Goal: Communication & Community: Answer question/provide support

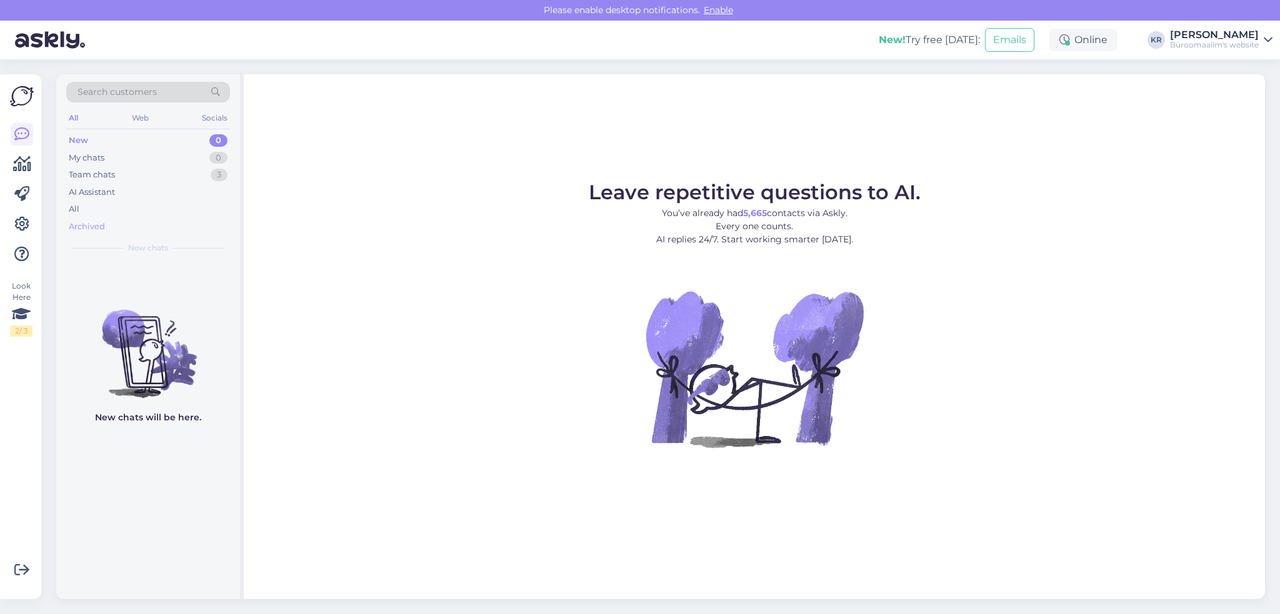
click at [88, 224] on div "Archived" at bounding box center [87, 227] width 36 height 12
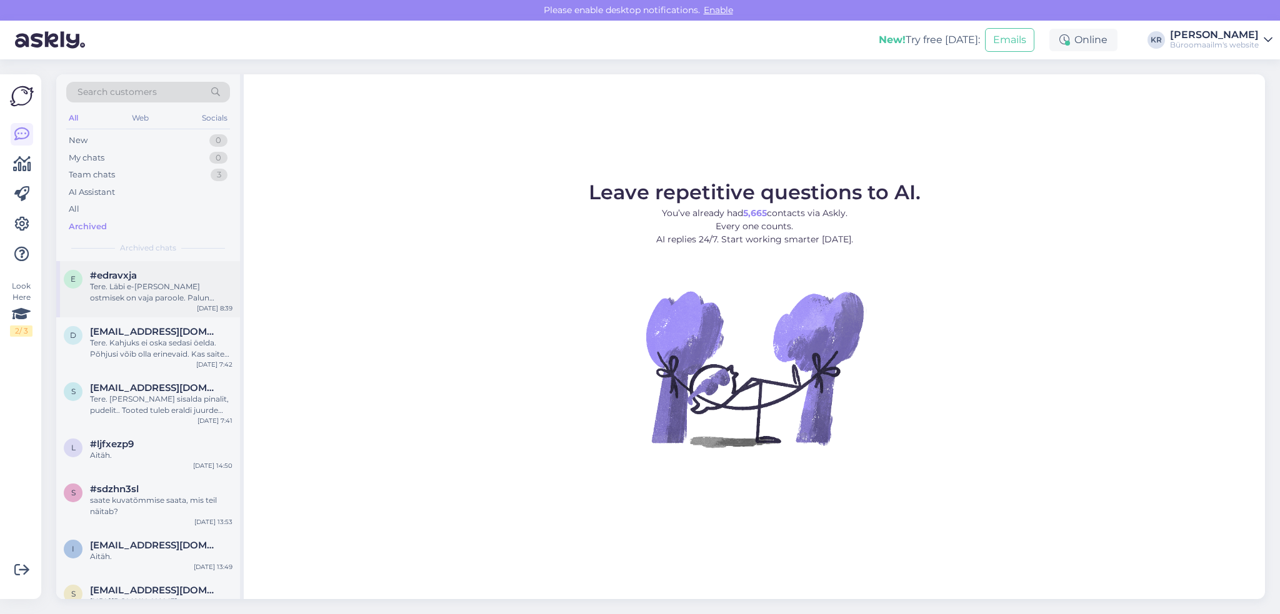
click at [109, 293] on div "Tere. Läbi e-[PERSON_NAME] ostmisek on vaja paroole. Palun kirjutage oma soovis…" at bounding box center [161, 292] width 142 height 22
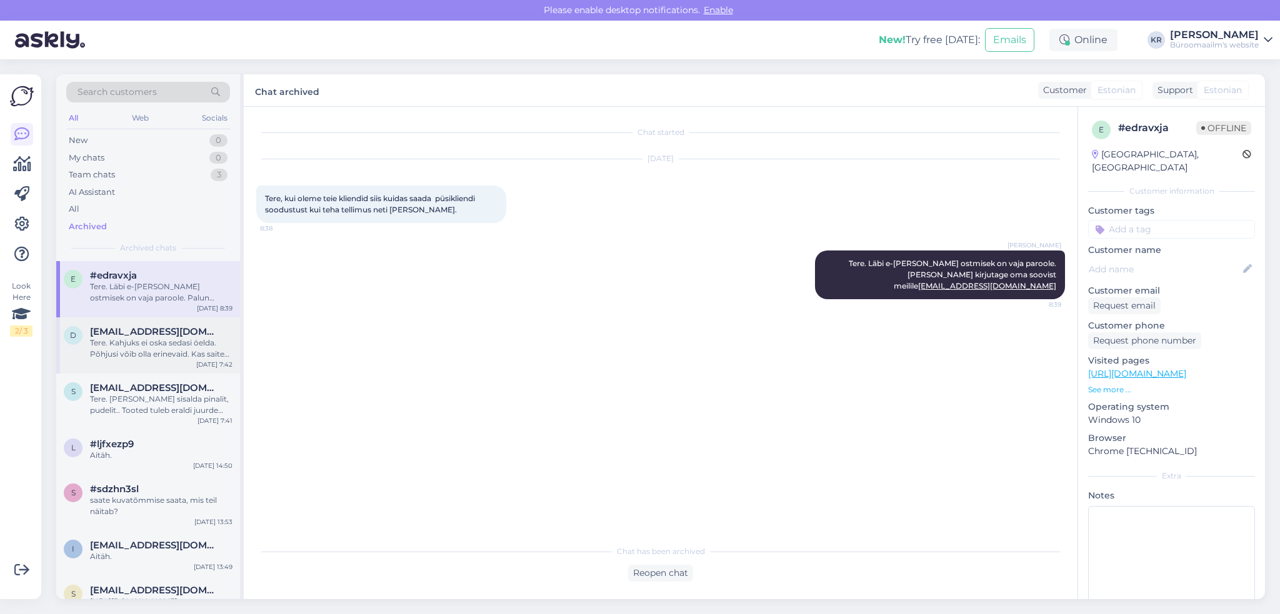
click at [162, 347] on div "Tere. Kahjuks ei oska sedasi öelda. Põhjusi võib olla erinevaid. Kas saite tell…" at bounding box center [161, 348] width 142 height 22
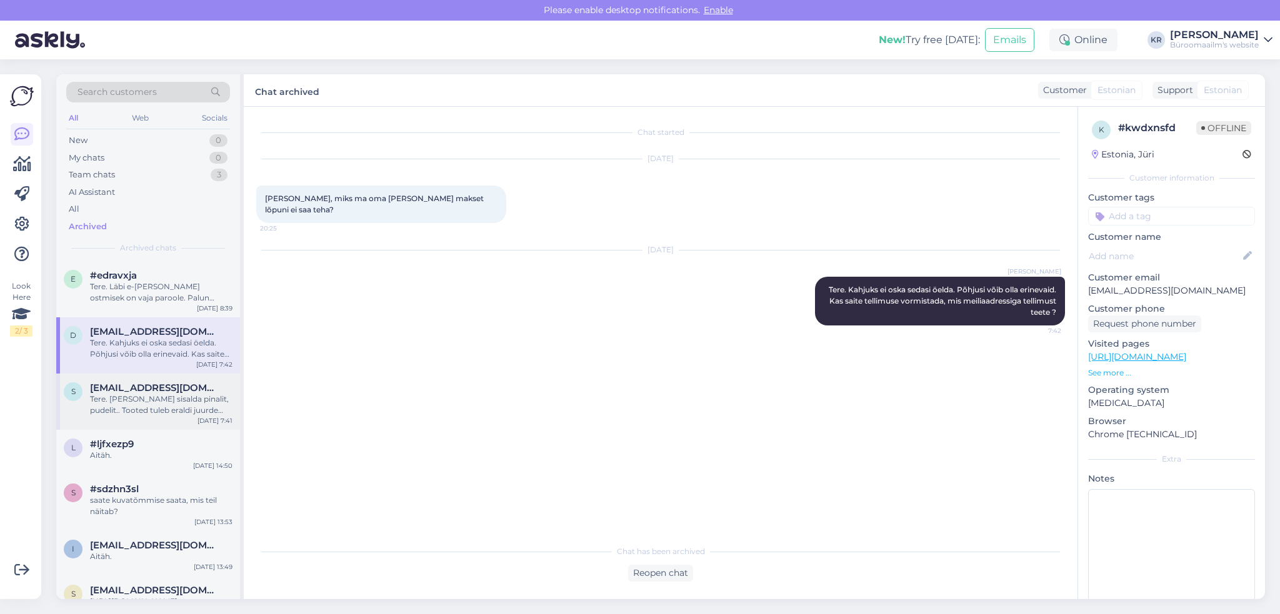
click at [145, 396] on div "Tere. [PERSON_NAME] sisalda pinalit, pudelit.. Tooted tuleb eraldi juurde osta." at bounding box center [161, 405] width 142 height 22
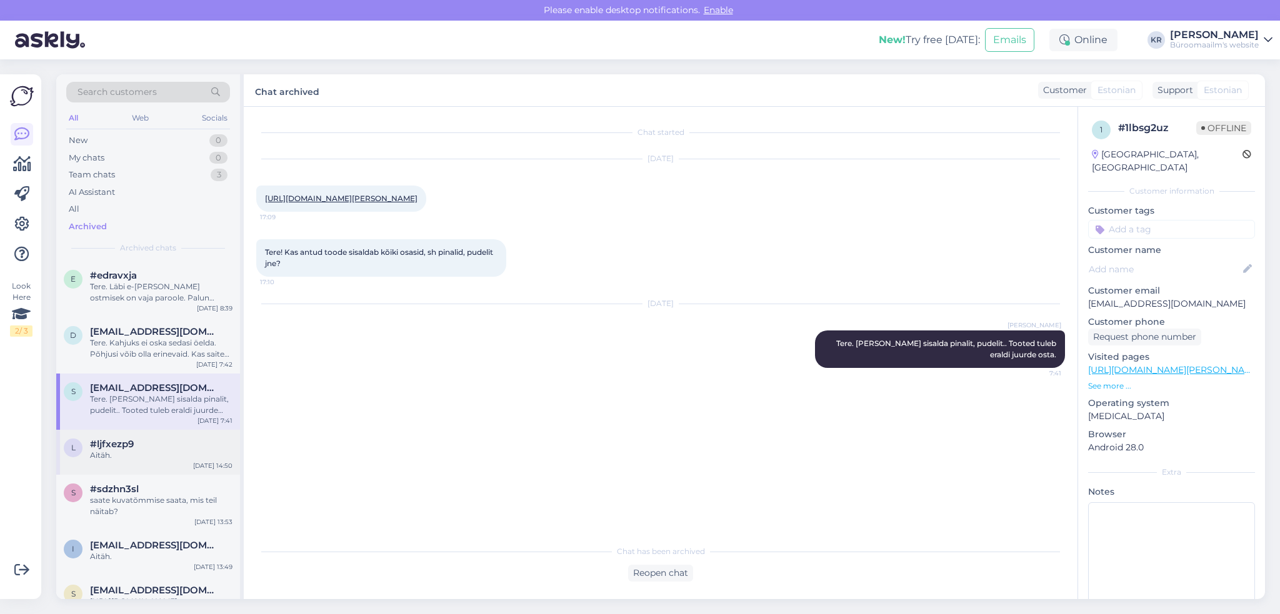
click at [123, 449] on span "#ljfxezp9" at bounding box center [112, 444] width 44 height 11
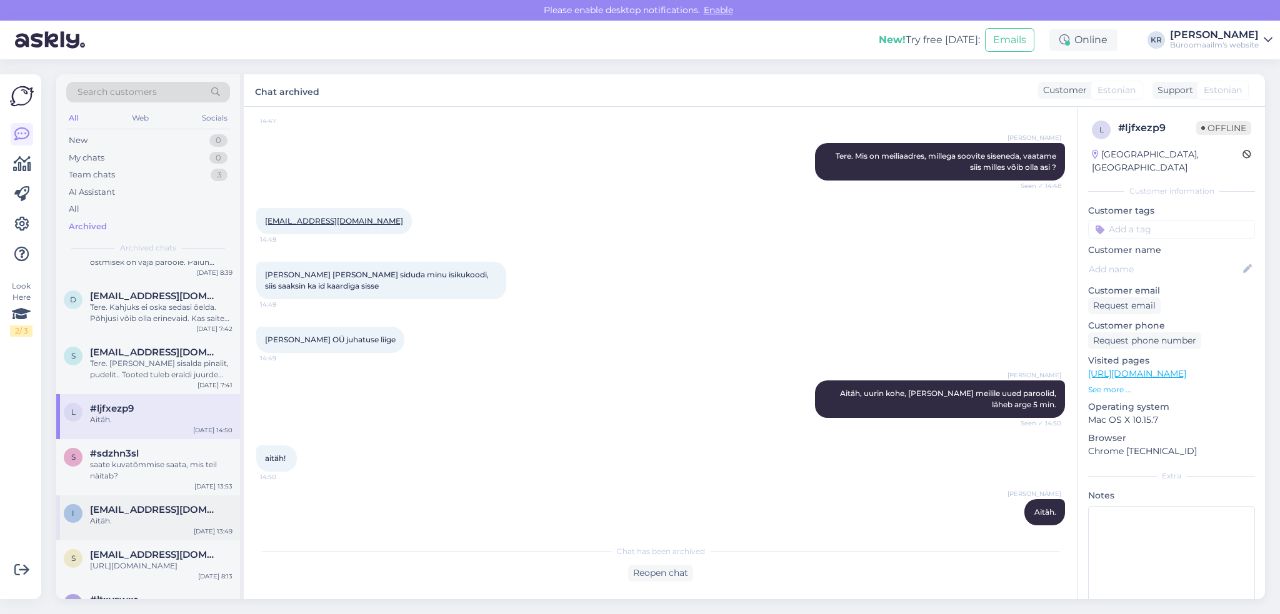
scroll to position [62, 0]
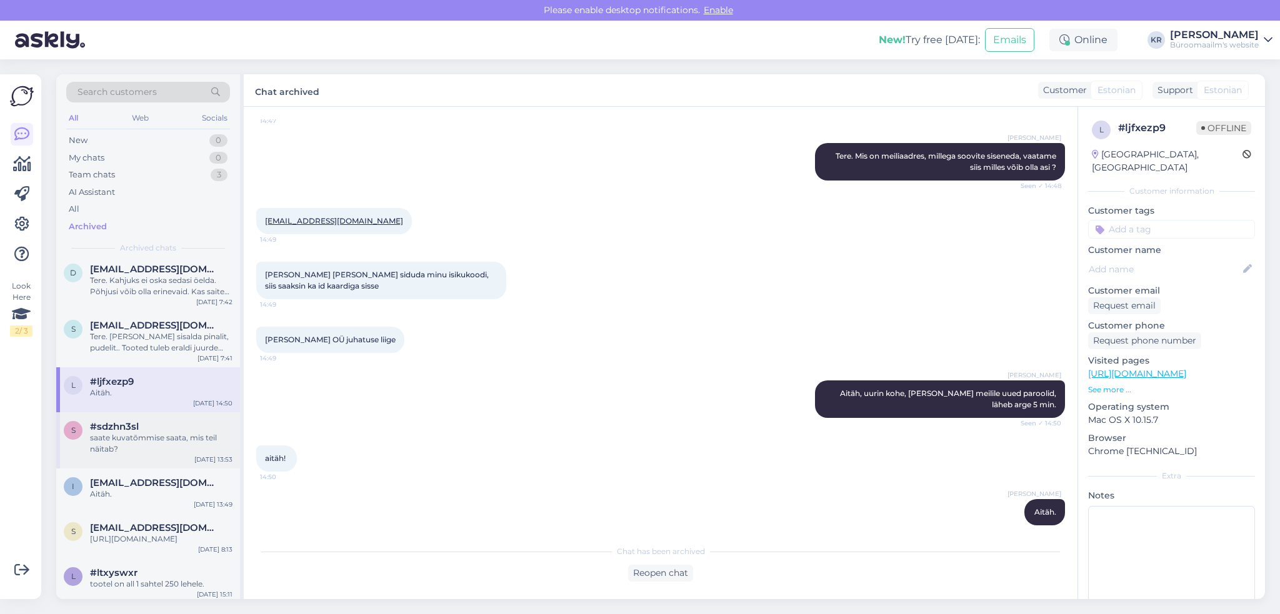
click at [164, 441] on div "saate kuvatõmmise saata, mis teil näitab?" at bounding box center [161, 443] width 142 height 22
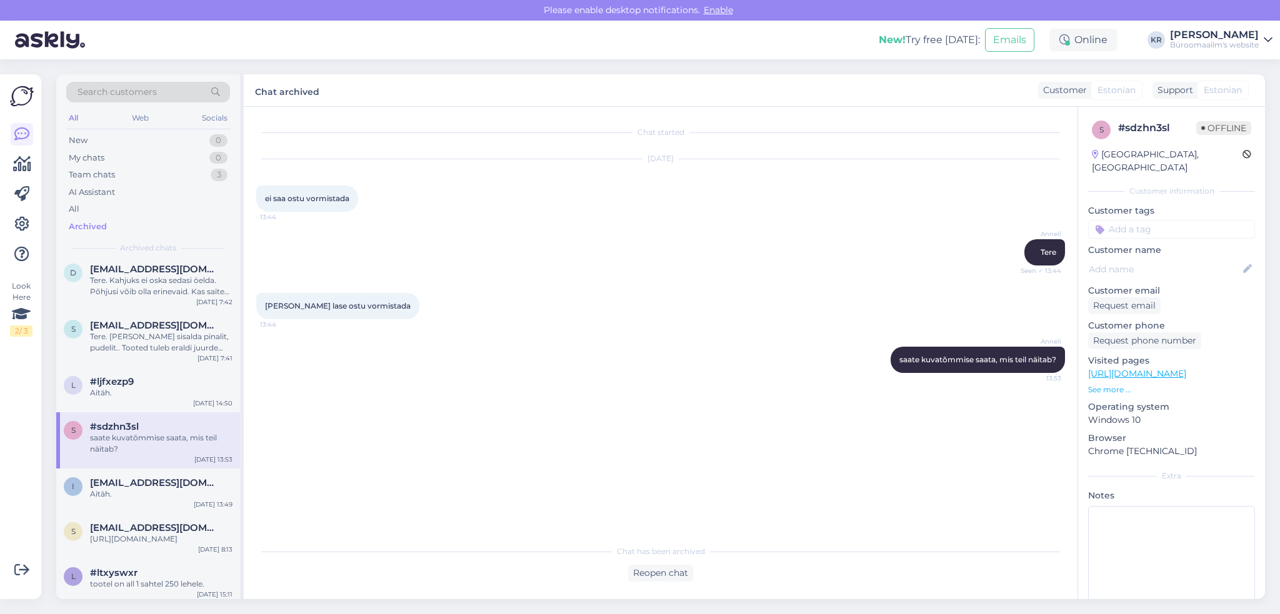
scroll to position [0, 0]
click at [164, 496] on div "Aitäh." at bounding box center [161, 494] width 142 height 11
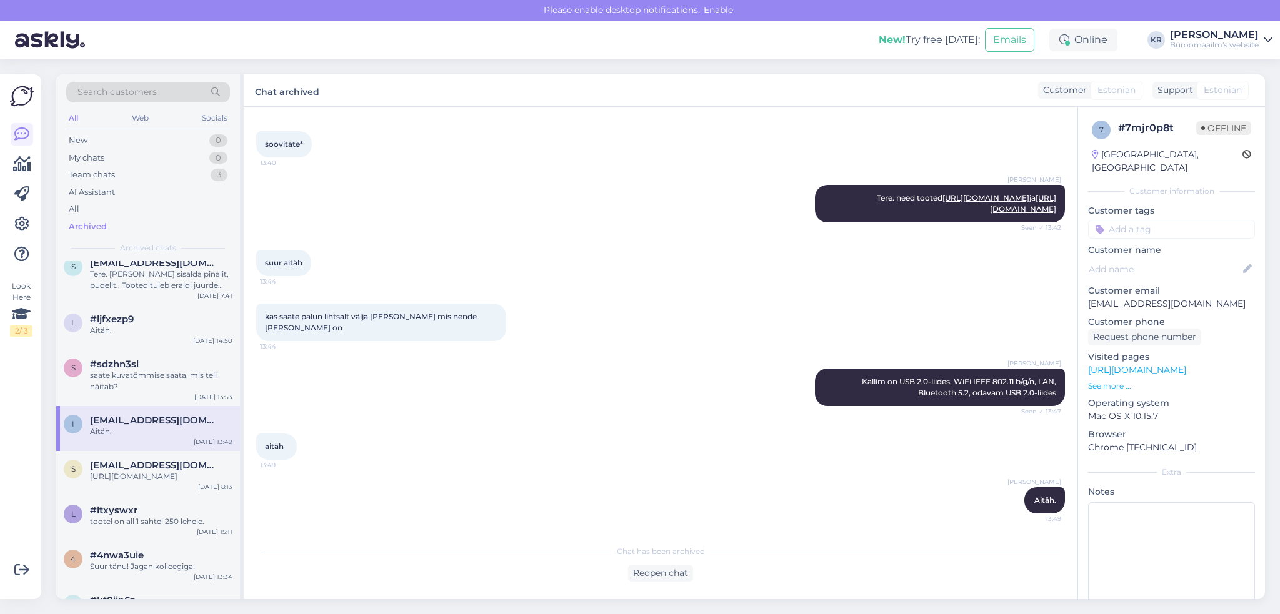
scroll to position [476, 0]
click at [211, 471] on div "[URL][DOMAIN_NAME]" at bounding box center [161, 476] width 142 height 11
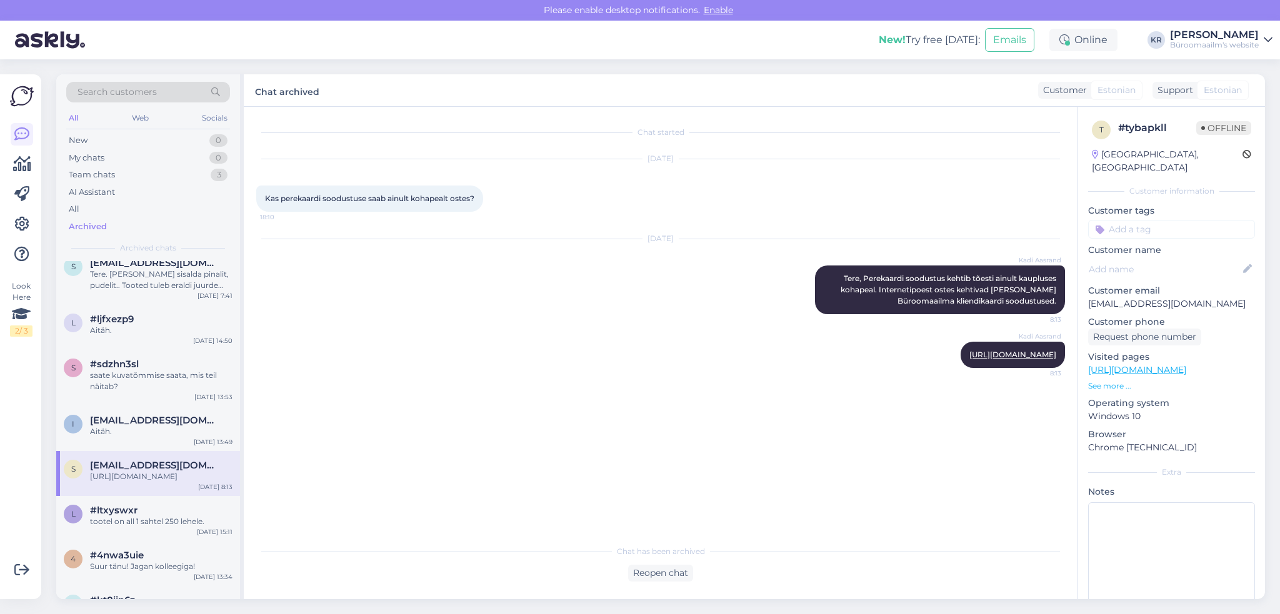
scroll to position [0, 0]
click at [172, 516] on div "tootel on all 1 sahtel 250 lehele." at bounding box center [161, 521] width 142 height 11
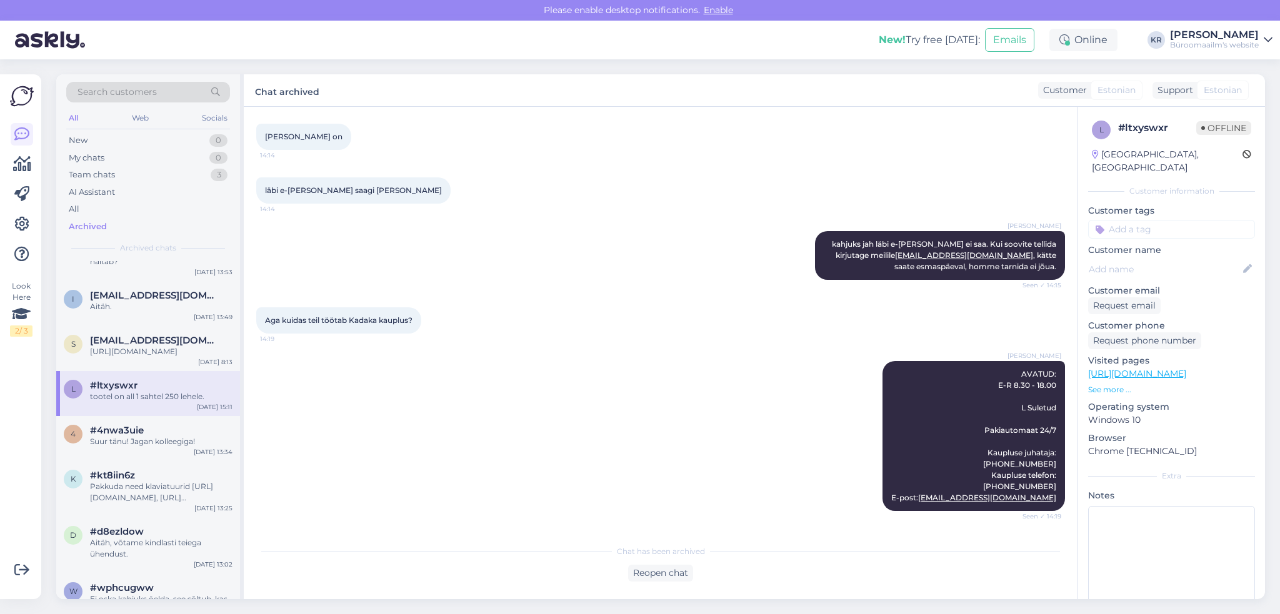
scroll to position [875, 0]
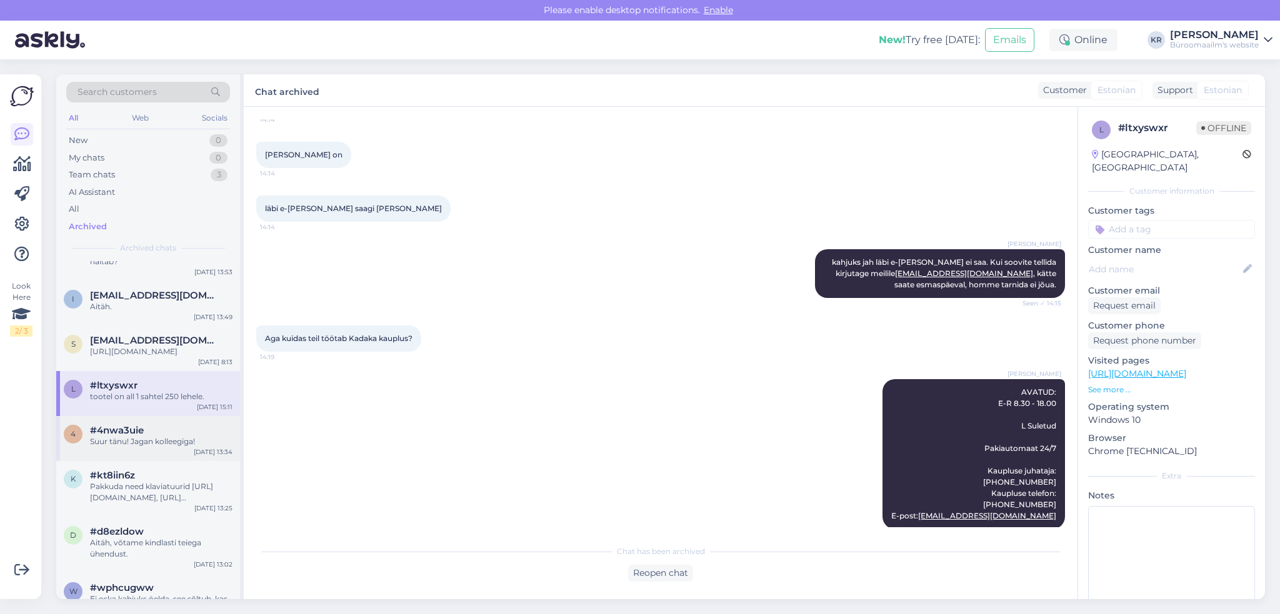
click at [126, 439] on div "Suur tänu! Jagan kolleegiga!" at bounding box center [161, 441] width 142 height 11
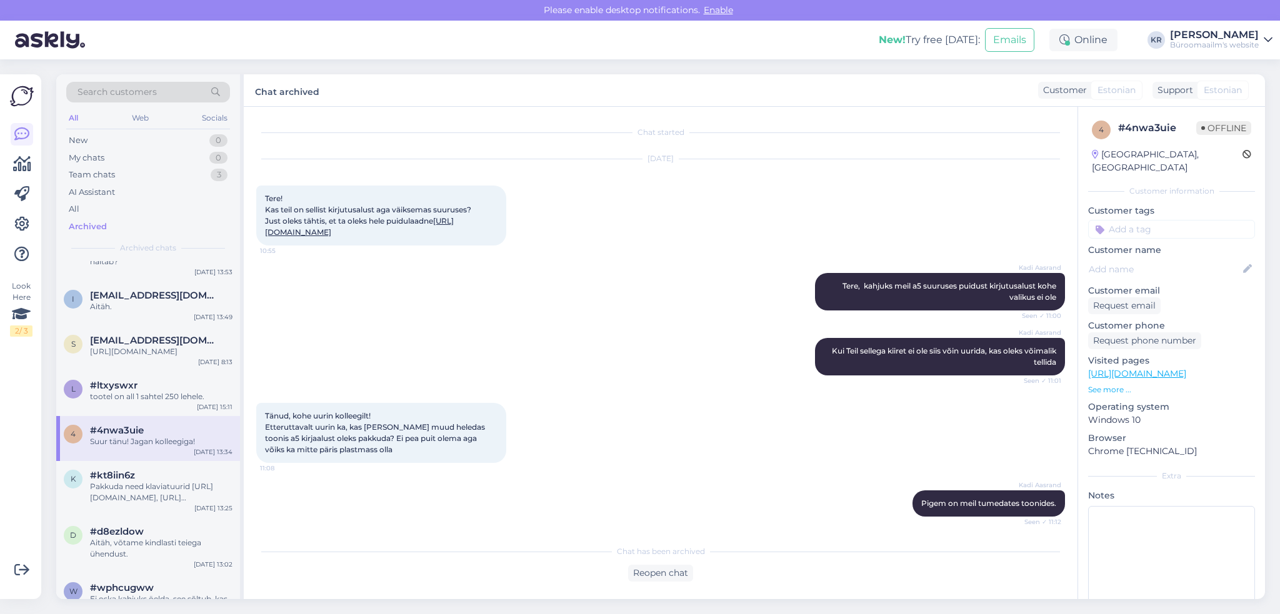
scroll to position [1158, 0]
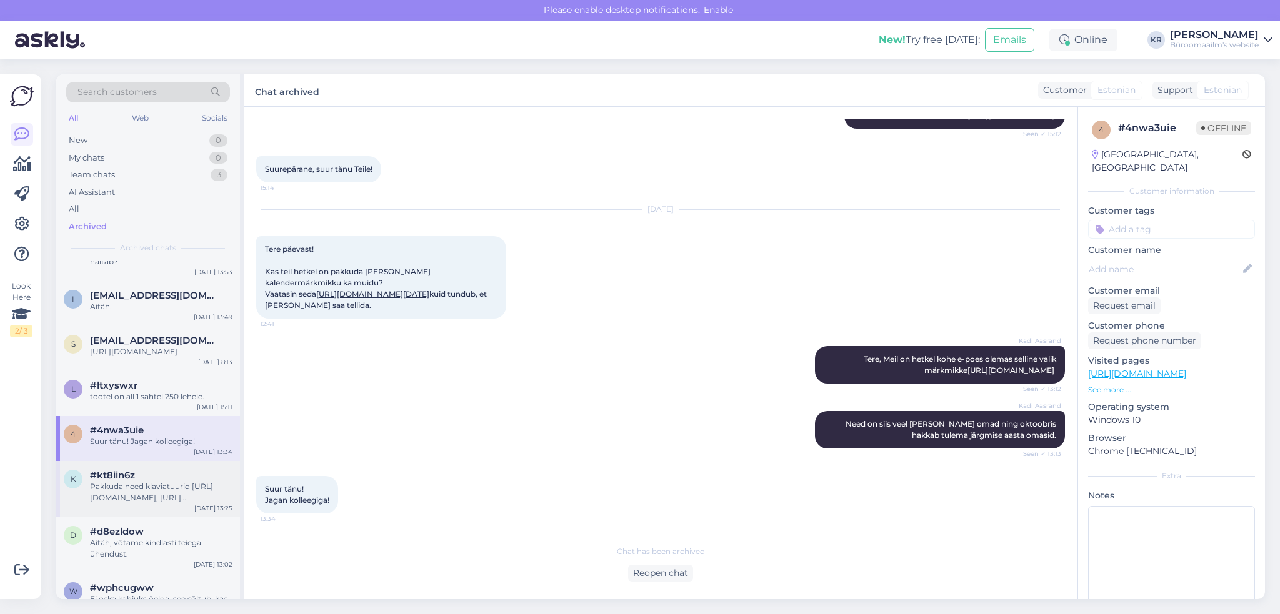
click at [105, 499] on div "Pakkuda need klaviatuurid [URL][DOMAIN_NAME], [URL][DOMAIN_NAME]" at bounding box center [161, 492] width 142 height 22
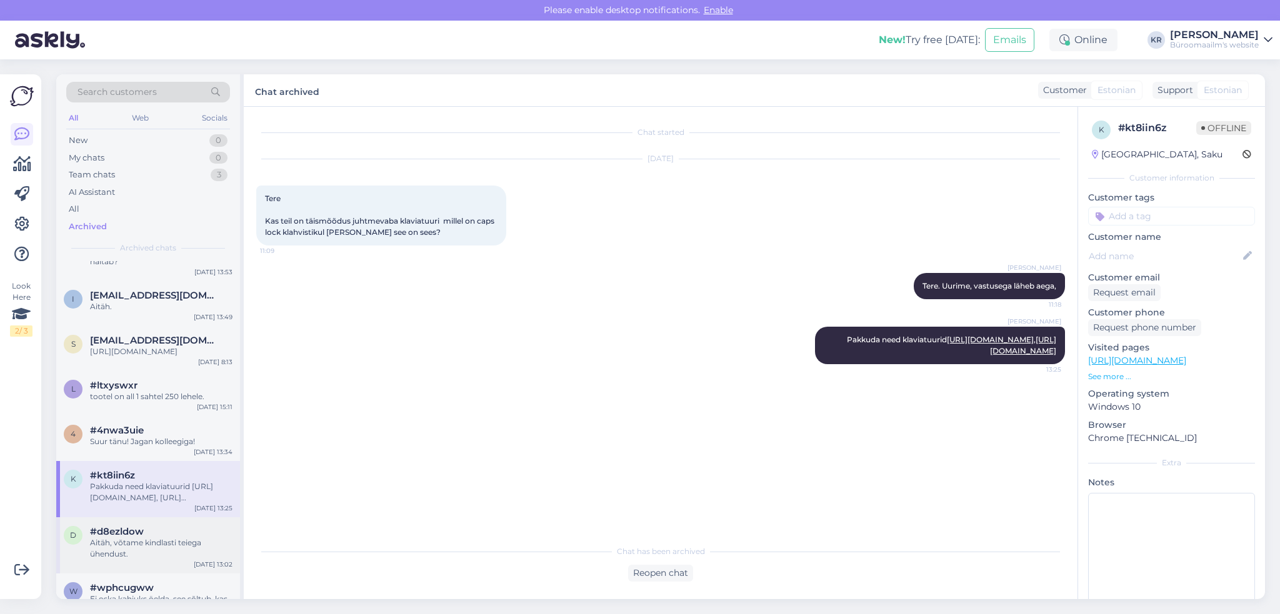
click at [134, 536] on span "#d8ezldow" at bounding box center [117, 531] width 54 height 11
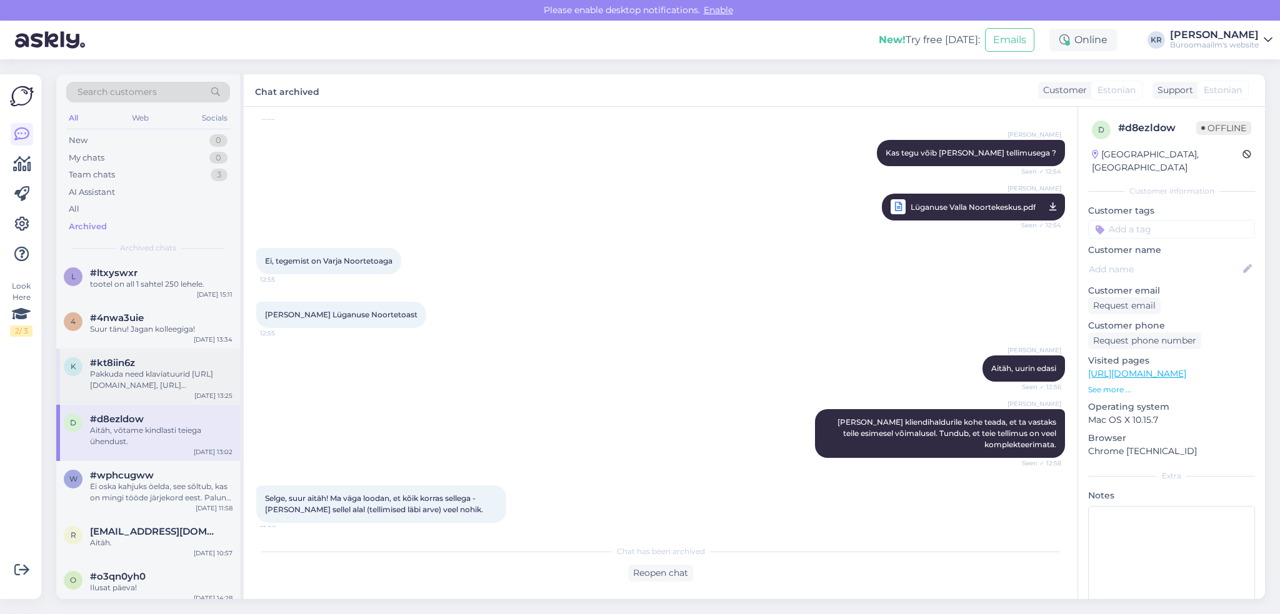
scroll to position [375, 0]
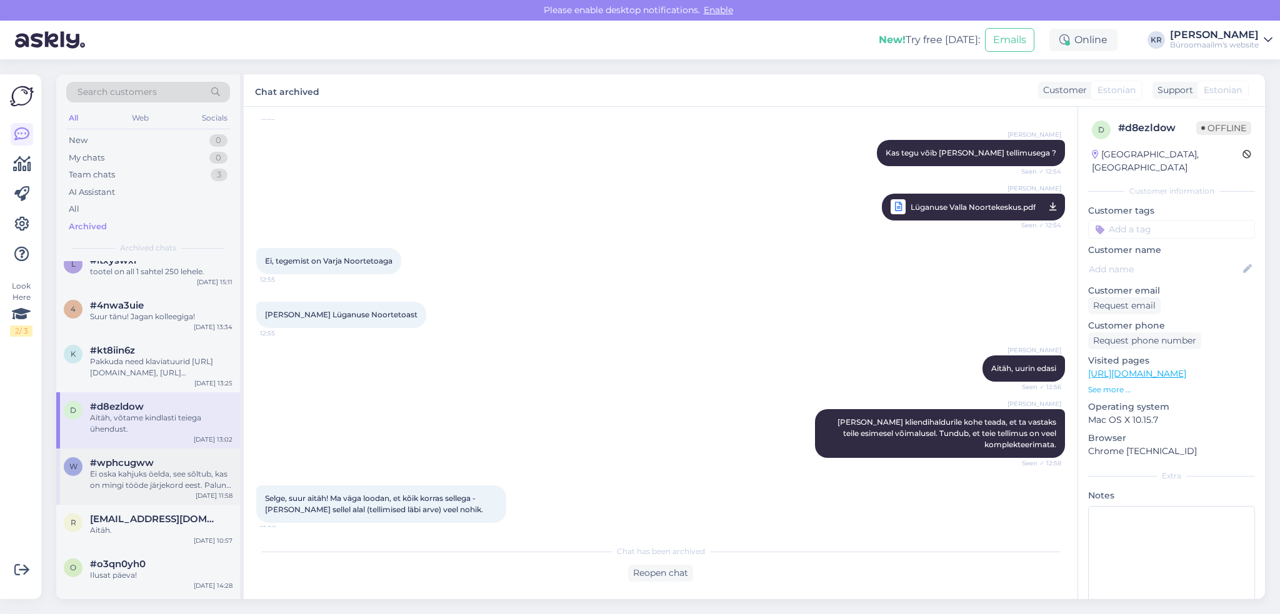
click at [199, 494] on div "[DATE] 11:58" at bounding box center [214, 495] width 37 height 9
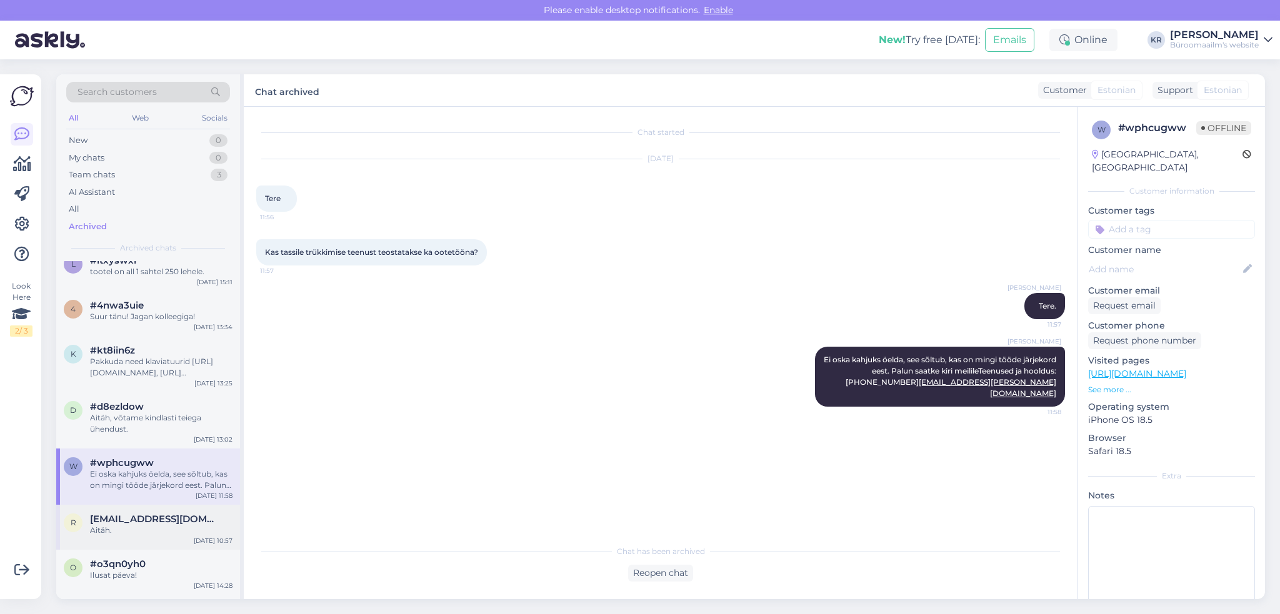
click at [182, 532] on div "Aitäh." at bounding box center [161, 530] width 142 height 11
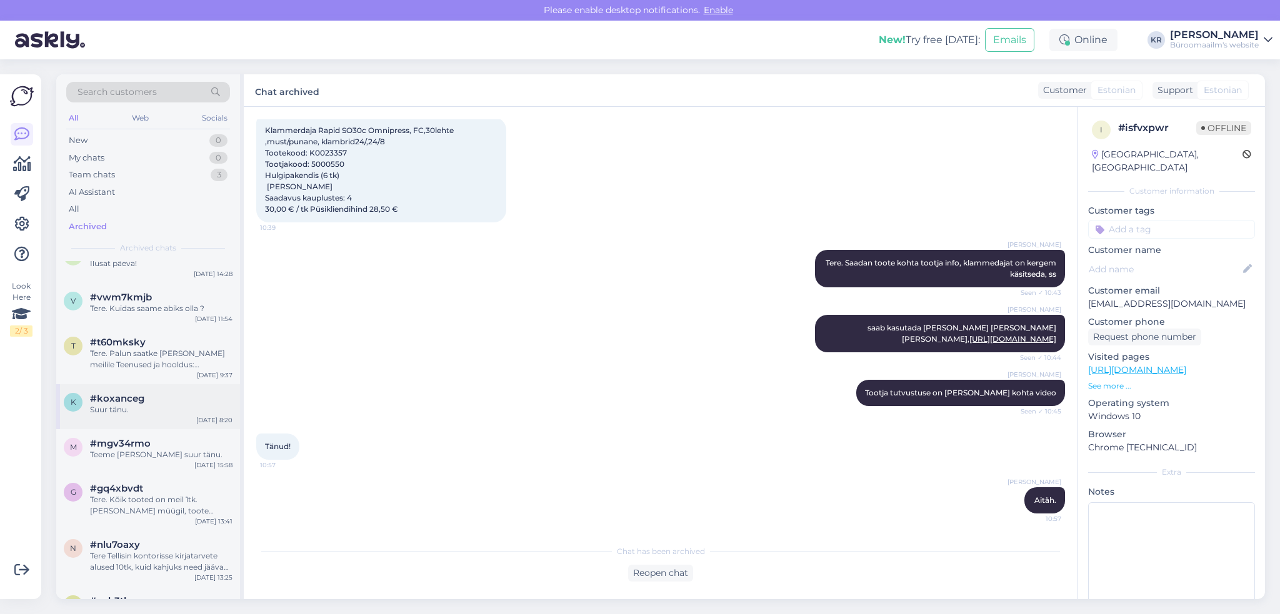
scroll to position [687, 0]
click at [106, 176] on div "Team chats" at bounding box center [92, 175] width 46 height 12
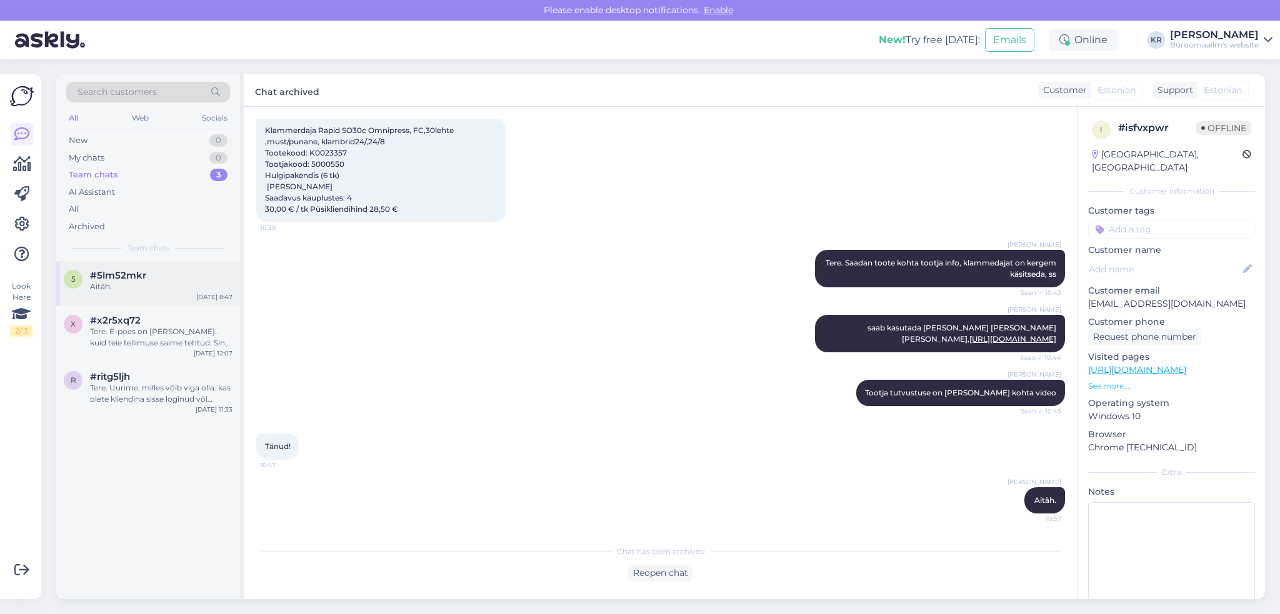
click at [112, 279] on span "#5lm52mkr" at bounding box center [118, 275] width 56 height 11
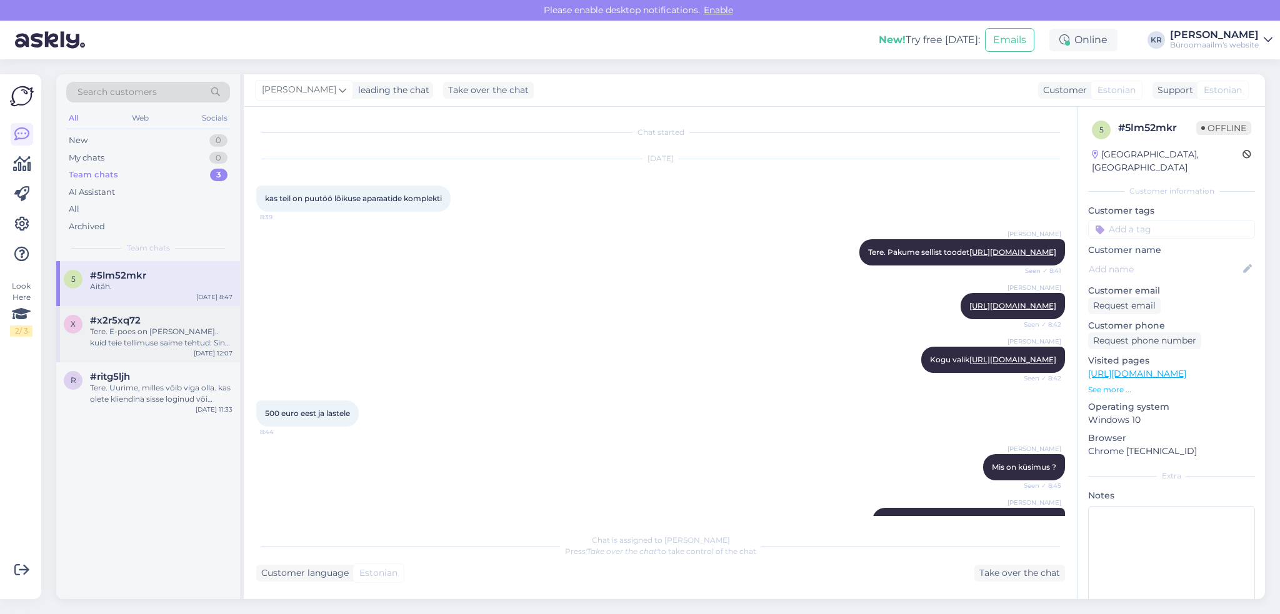
click at [188, 332] on div "Tere. E-poes on [PERSON_NAME].. kuid teie tellimuse saime tehtud: Sinu tellimus…" at bounding box center [161, 337] width 142 height 22
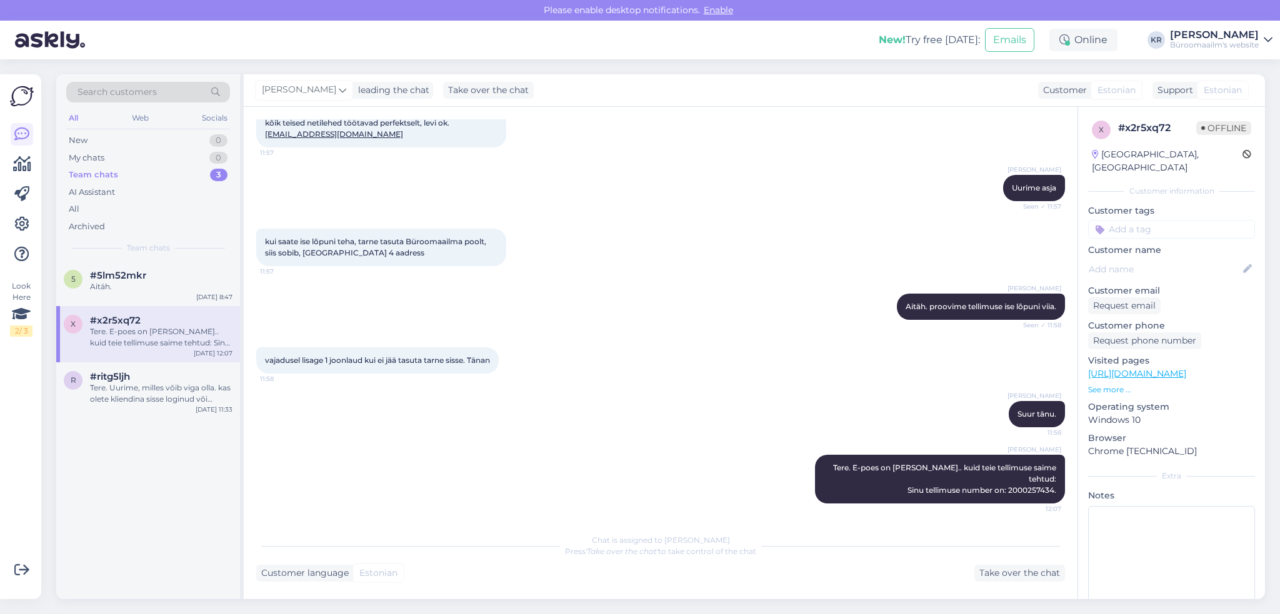
scroll to position [379, 0]
click at [181, 382] on div "Tere. Uurime, milles võib viga olla. kas olete kliendina sisse loginud või küla…" at bounding box center [161, 393] width 142 height 22
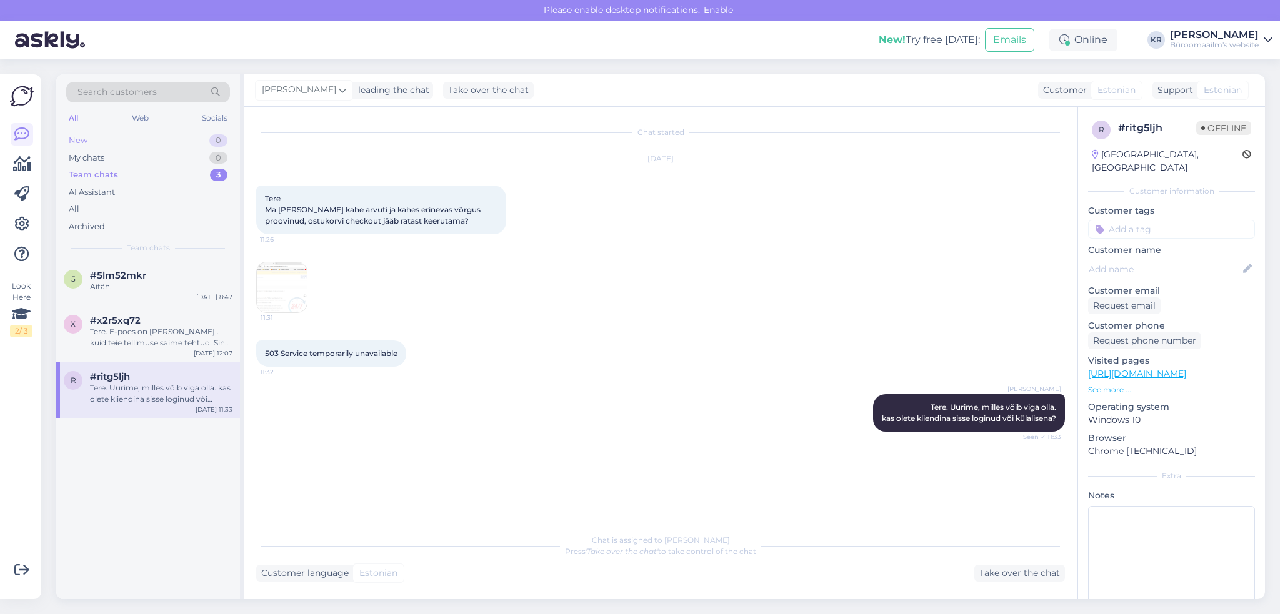
click at [128, 137] on div "New 0" at bounding box center [148, 140] width 164 height 17
